Goal: Find specific page/section: Find specific page/section

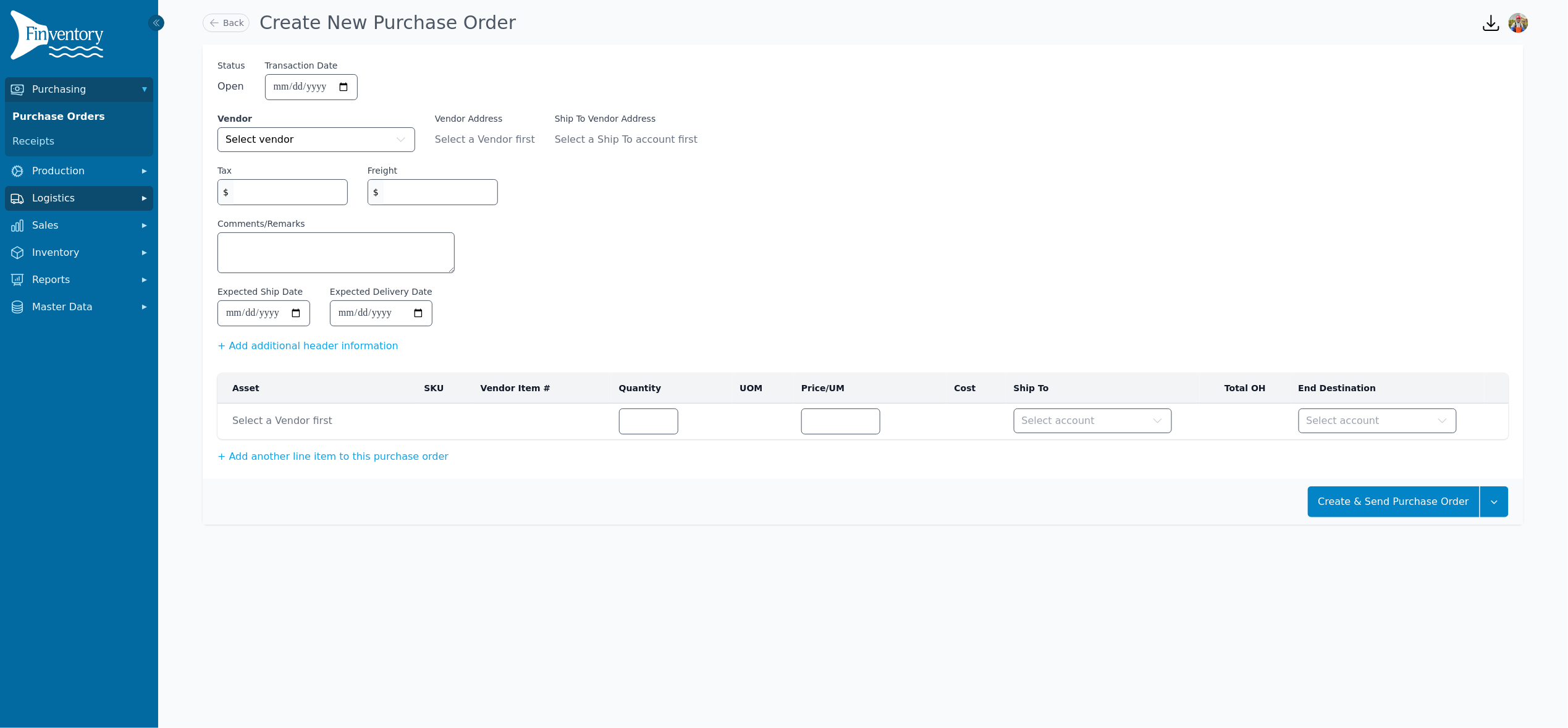
drag, startPoint x: 88, startPoint y: 189, endPoint x: 81, endPoint y: 200, distance: 13.0
click at [88, 191] on button "Logistics" at bounding box center [79, 198] width 148 height 25
click at [73, 217] on link "Transfer Orders" at bounding box center [79, 225] width 143 height 25
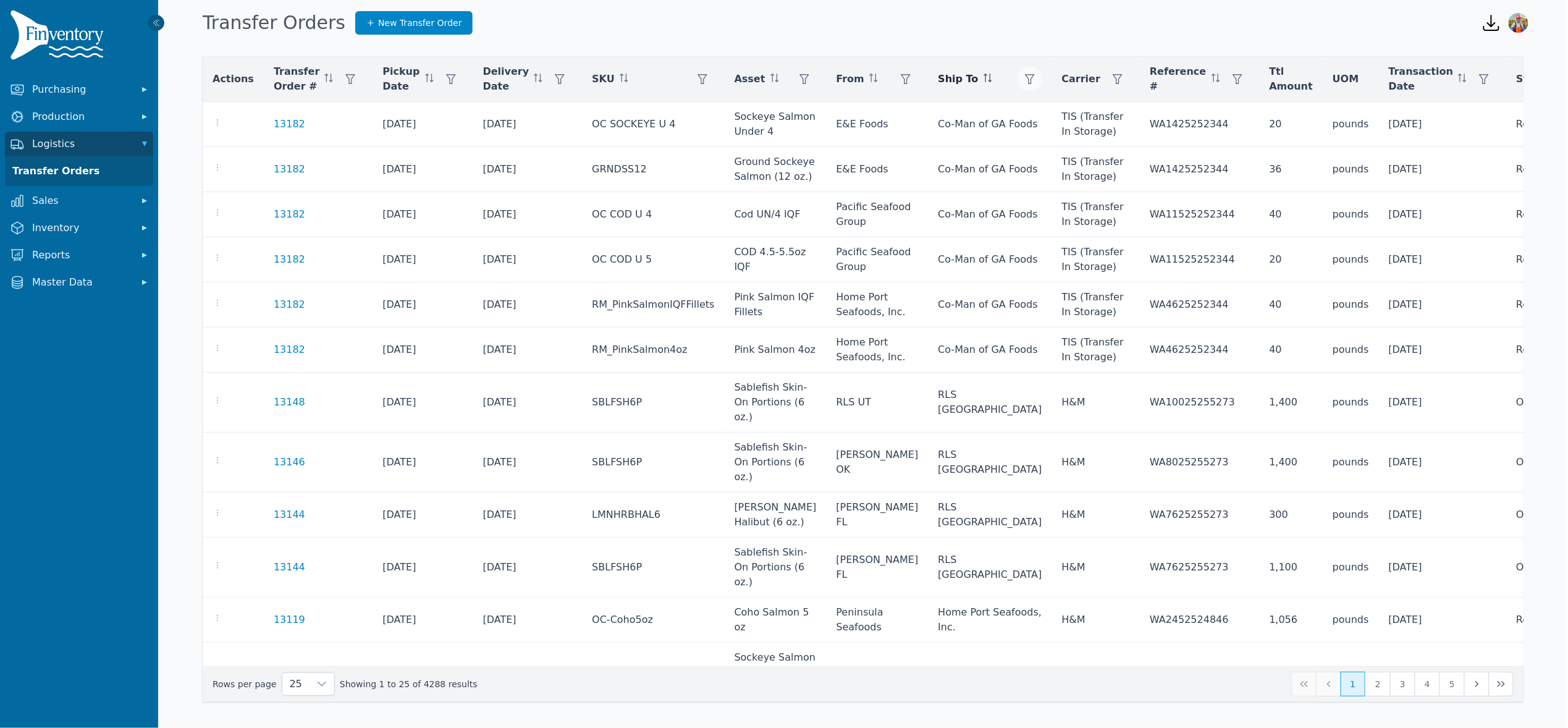
click at [1018, 72] on button "button" at bounding box center [1030, 79] width 25 height 25
click at [1024, 112] on div "Any" at bounding box center [1015, 113] width 106 height 25
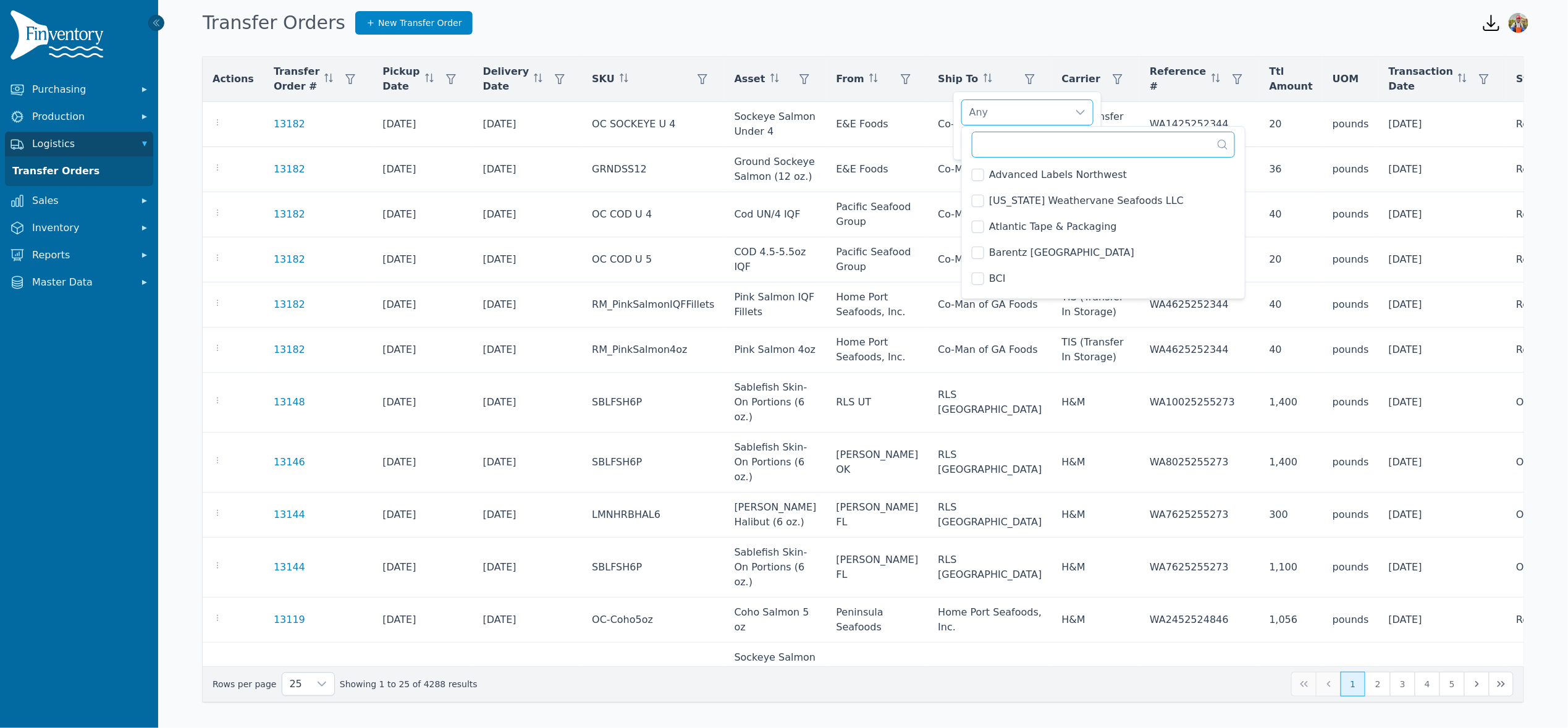
click at [1030, 138] on input "text" at bounding box center [1103, 145] width 263 height 26
type input "*"
type input "***"
click at [1034, 223] on li "[PERSON_NAME] FL" at bounding box center [1044, 227] width 160 height 25
click at [959, 141] on div "Burris FL Clear Apply" at bounding box center [1028, 125] width 148 height 68
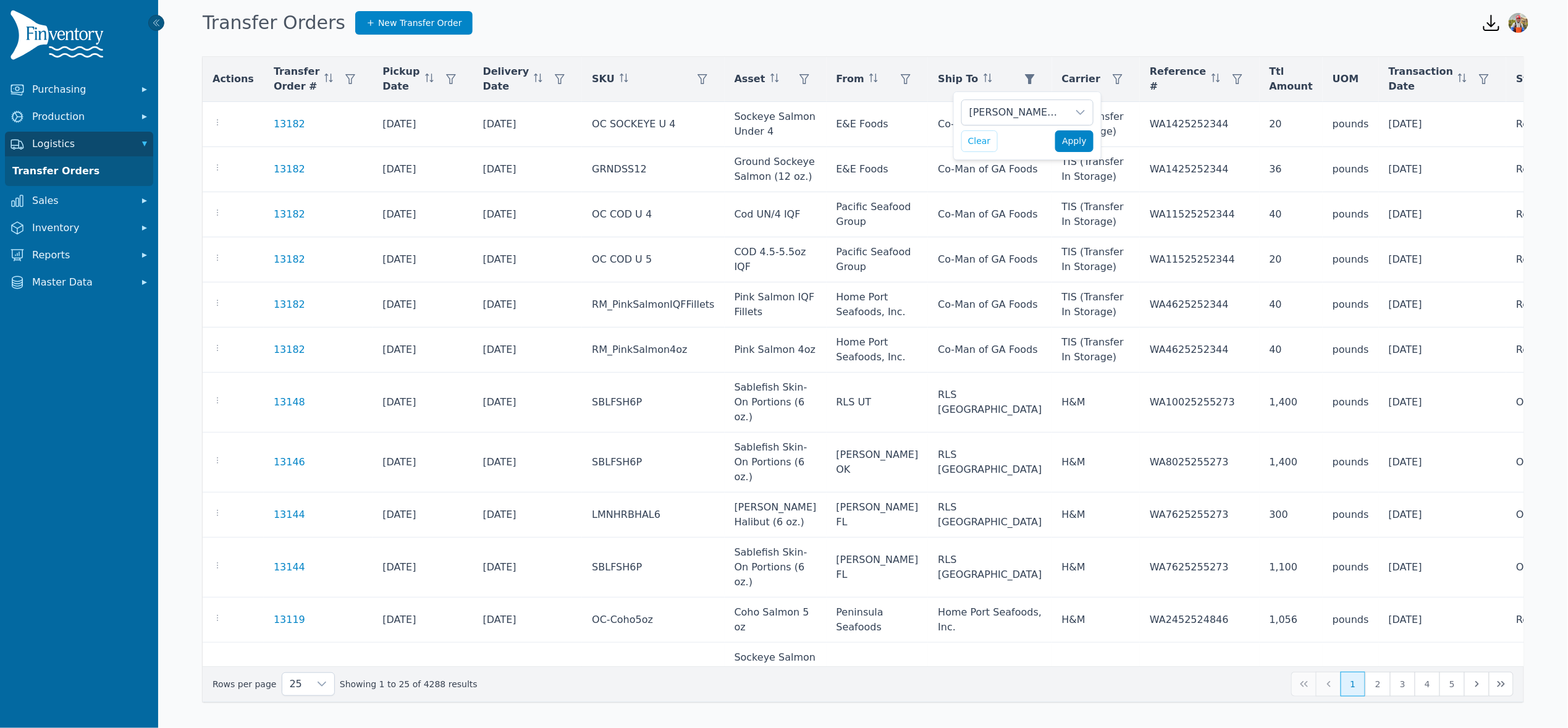
click at [1080, 145] on span "Apply" at bounding box center [1075, 141] width 25 height 13
